Goal: Information Seeking & Learning: Learn about a topic

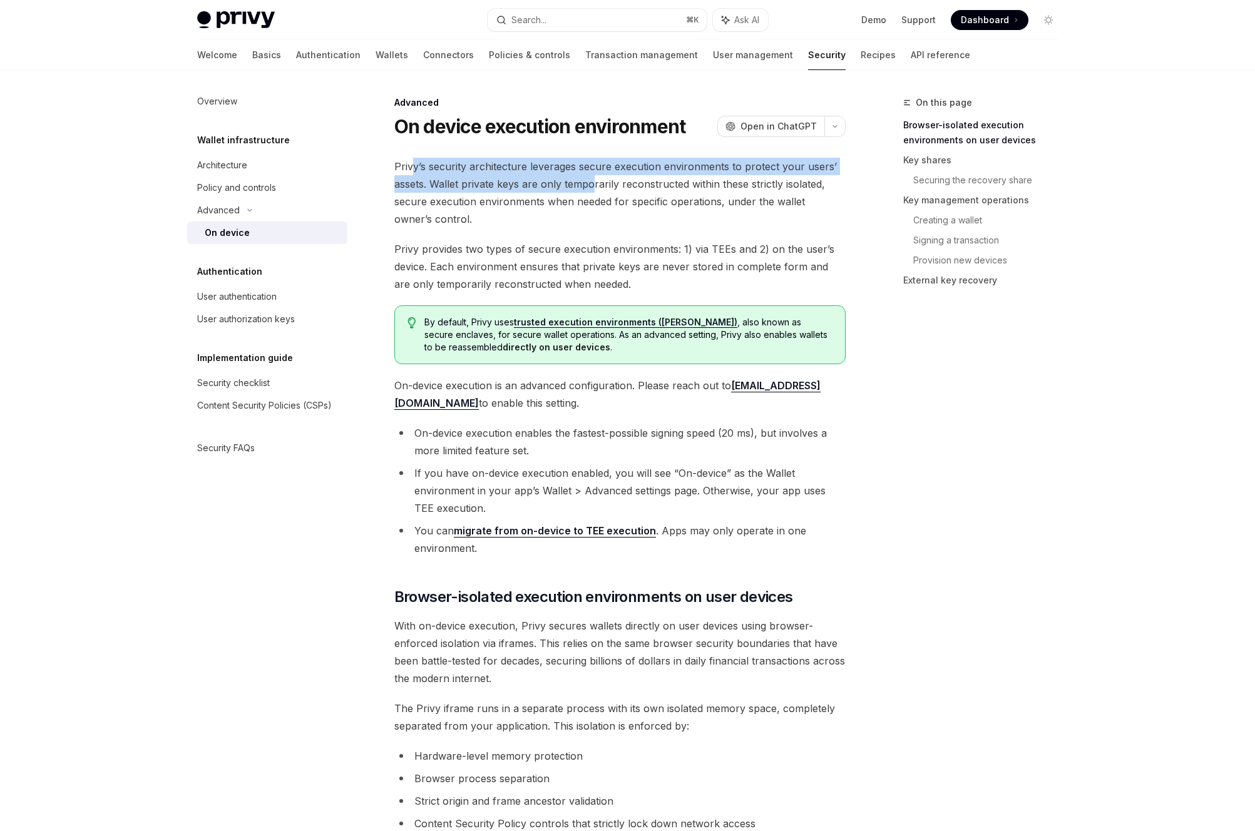
drag, startPoint x: 414, startPoint y: 167, endPoint x: 593, endPoint y: 191, distance: 179.9
click at [593, 191] on span "Privy’s security architecture leverages secure execution environments to protec…" at bounding box center [619, 193] width 451 height 70
click at [588, 196] on span "Privy’s security architecture leverages secure execution environments to protec…" at bounding box center [619, 193] width 451 height 70
click at [713, 278] on span "Privy provides two types of secure execution environments: 1) via TEEs and 2) o…" at bounding box center [619, 266] width 451 height 53
click at [610, 396] on span "On-device execution is an advanced configuration. Please reach out to [EMAIL_AD…" at bounding box center [619, 394] width 451 height 35
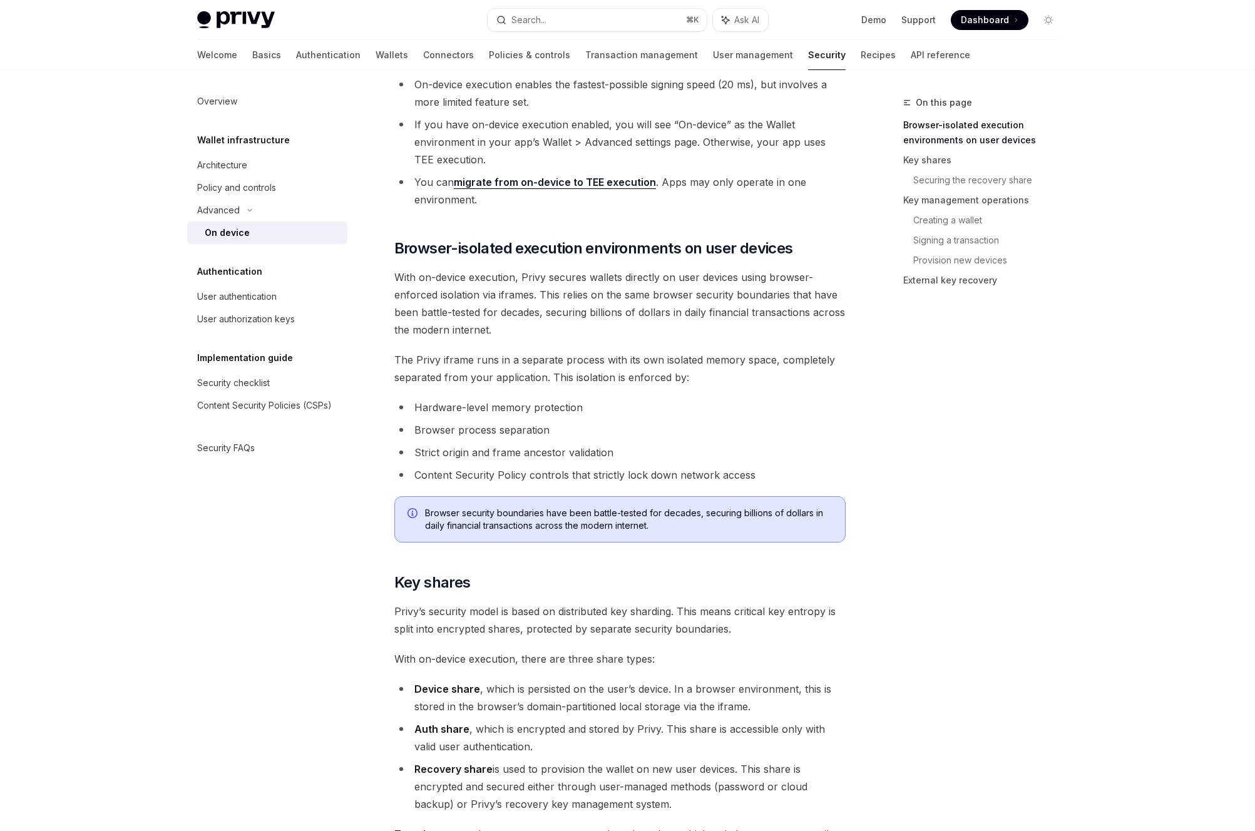
scroll to position [350, 0]
click at [610, 397] on li "Hardware-level memory protection" at bounding box center [619, 406] width 451 height 18
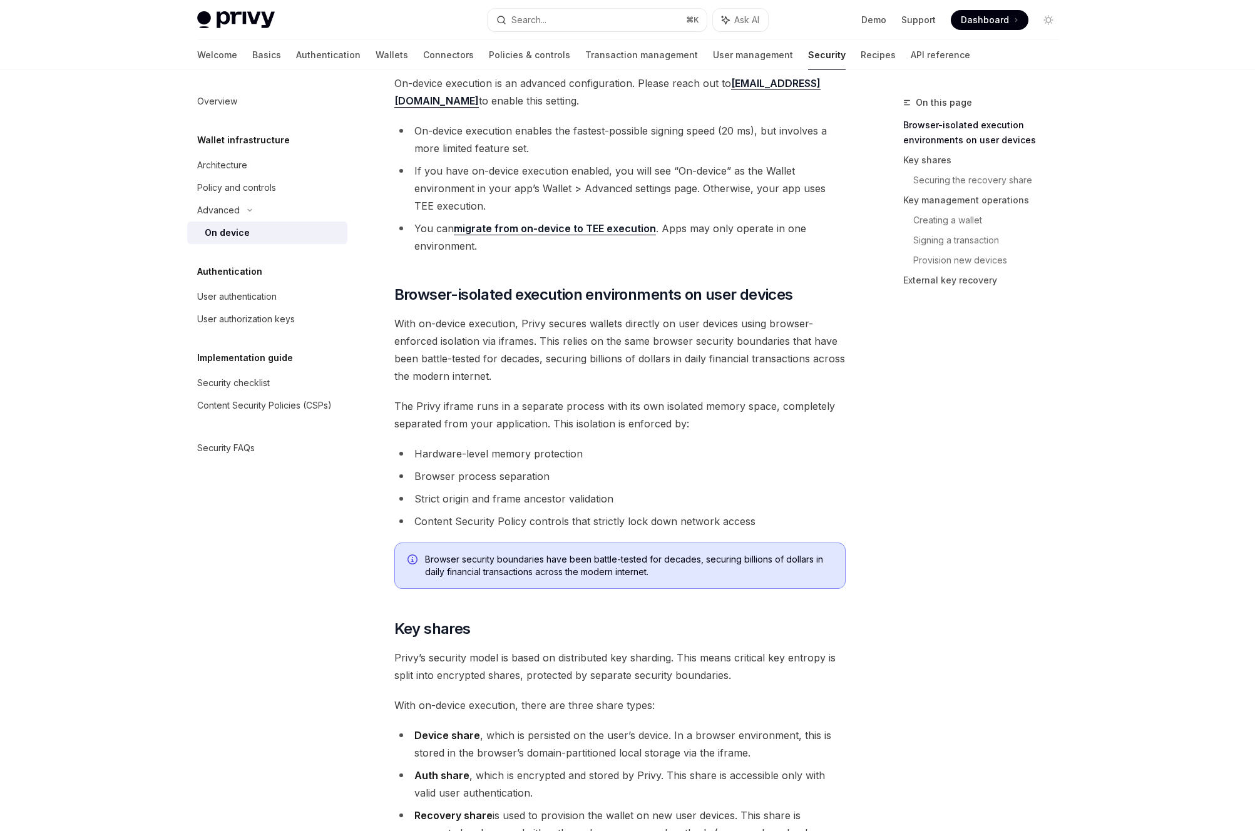
scroll to position [300, 0]
click at [360, 631] on div "Overview Wallet infrastructure Architecture Policy and controls Advanced On dev…" at bounding box center [277, 450] width 180 height 761
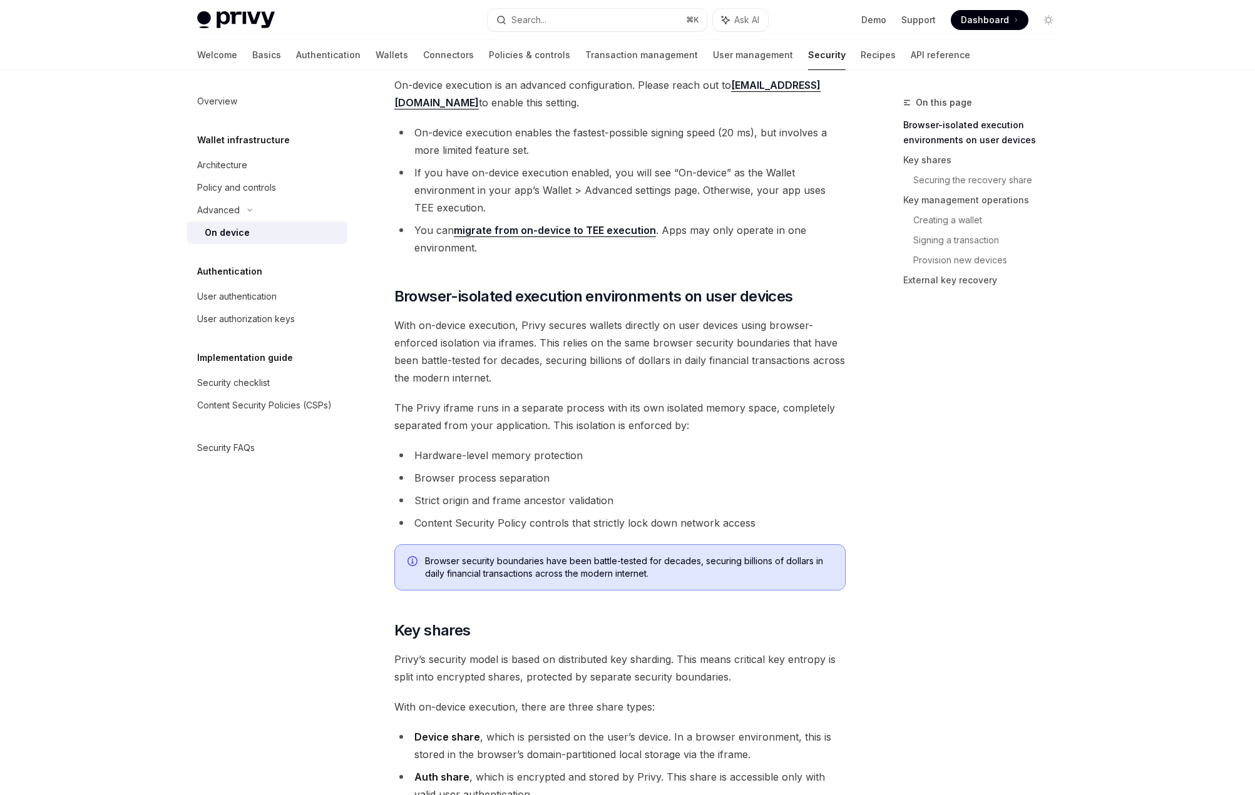
type textarea "*"
